Goal: Task Accomplishment & Management: Complete application form

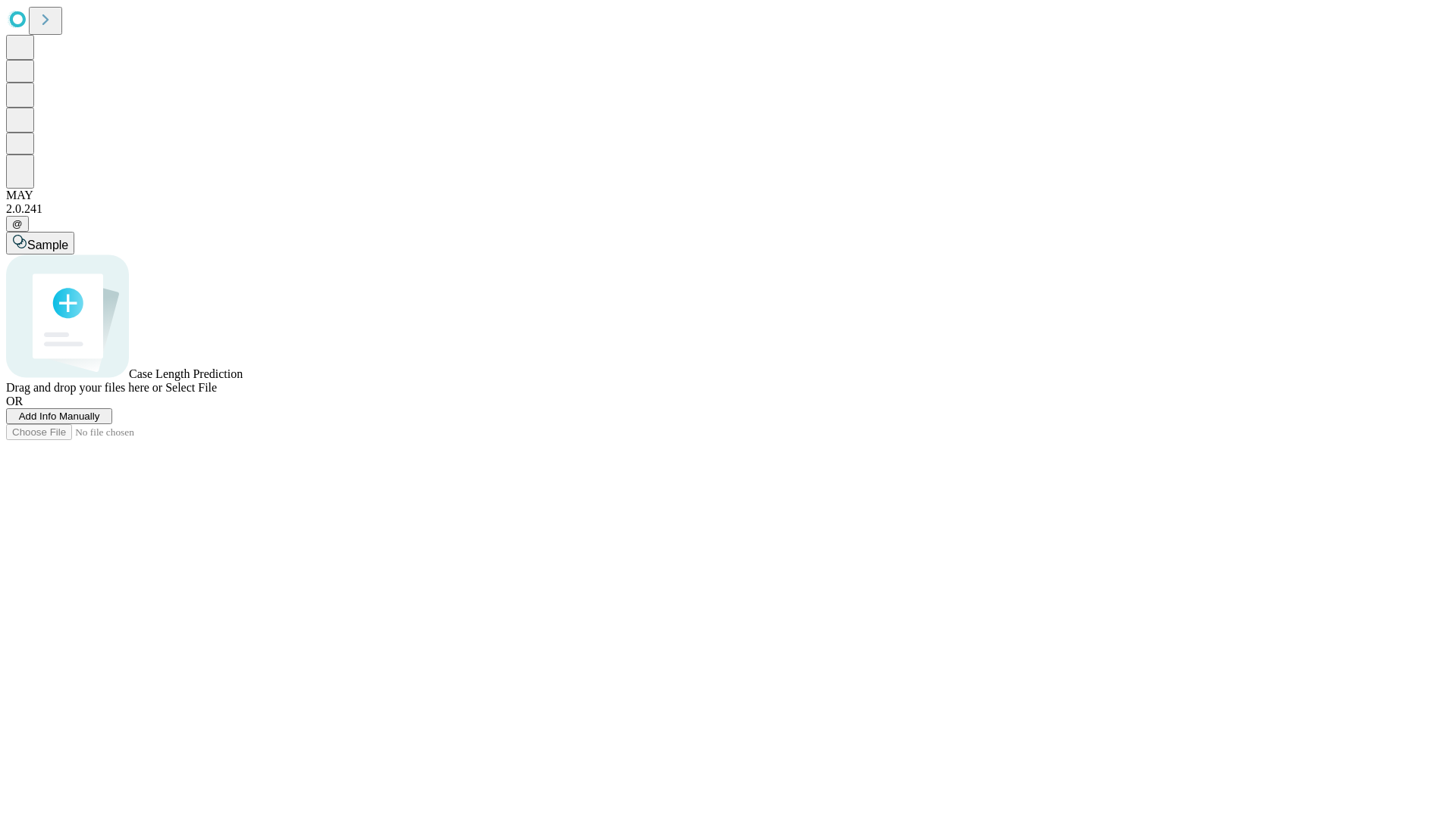
click at [100, 422] on span "Add Info Manually" at bounding box center [59, 416] width 81 height 12
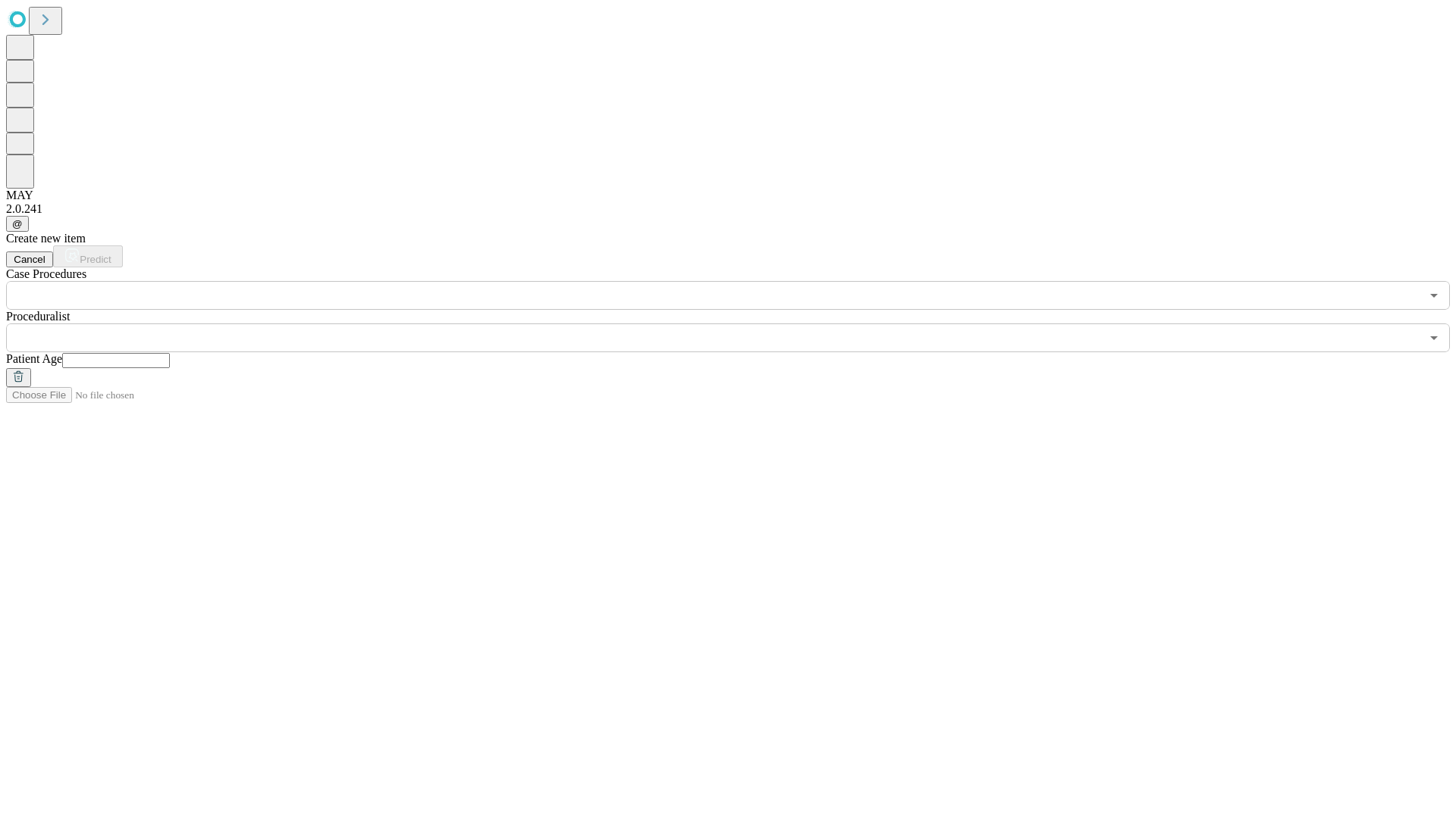
click at [170, 353] on input "text" at bounding box center [116, 361] width 108 height 16
type input "*"
click at [738, 324] on input "text" at bounding box center [713, 338] width 1414 height 29
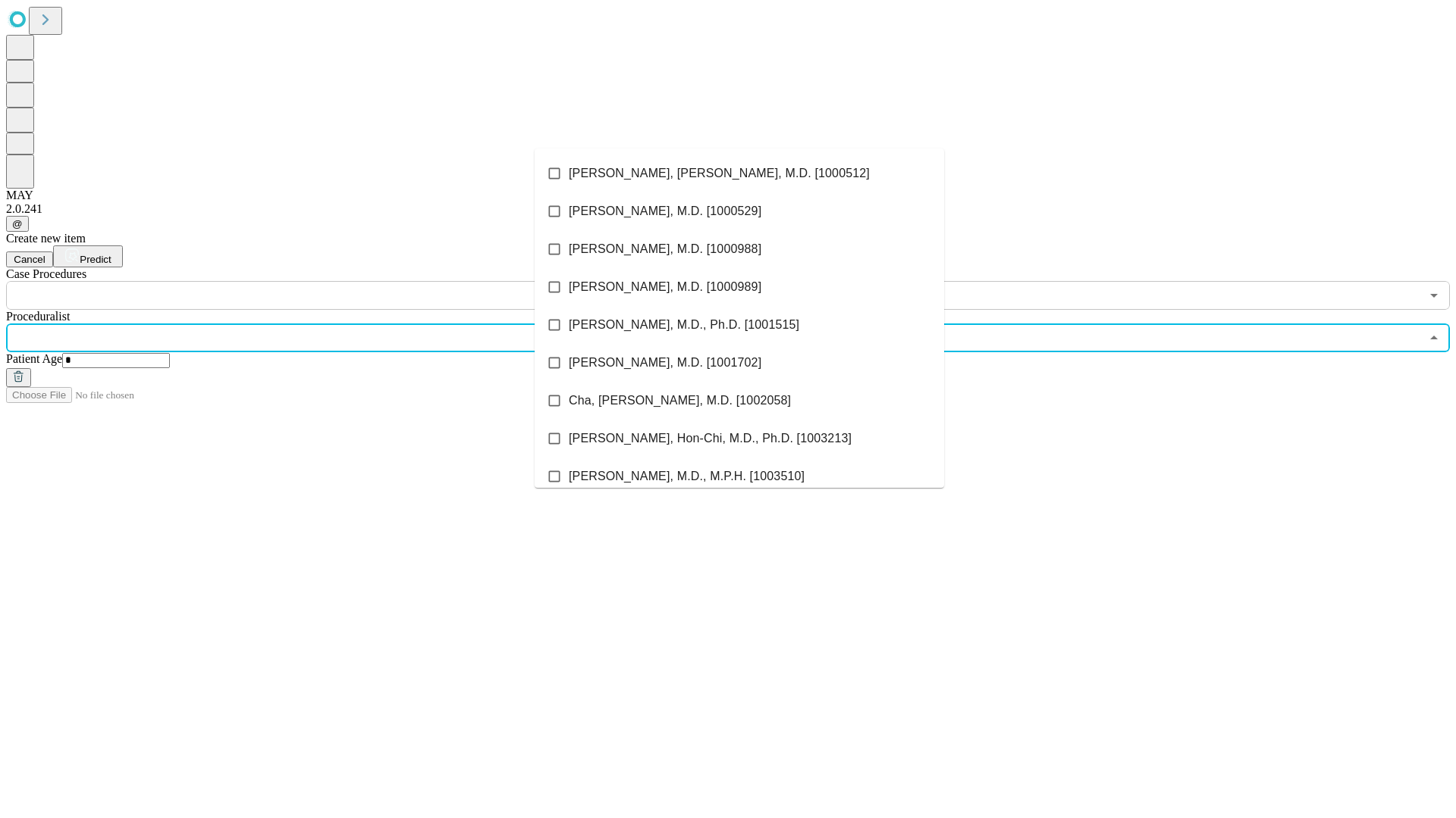
click at [739, 174] on li "[PERSON_NAME], [PERSON_NAME], M.D. [1000512]" at bounding box center [738, 173] width 409 height 38
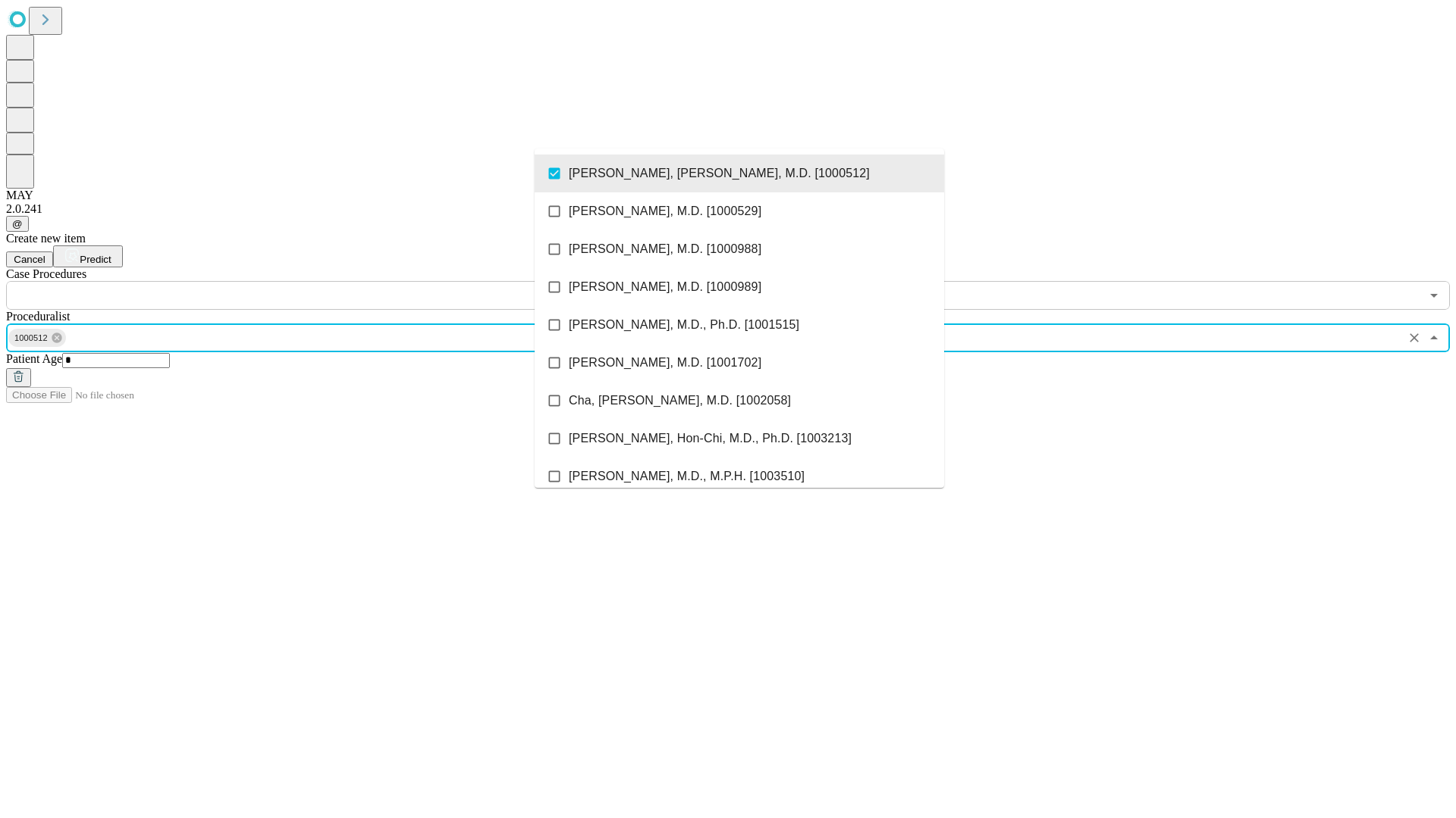
click at [318, 281] on input "text" at bounding box center [713, 295] width 1414 height 29
